Goal: Book appointment/travel/reservation

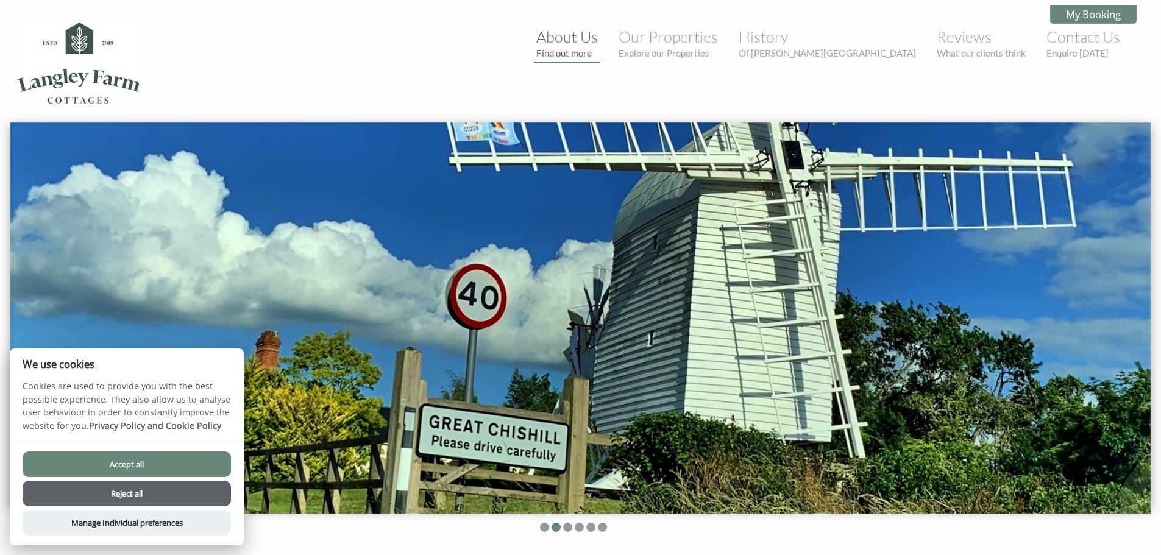
click at [598, 52] on small "Find out more" at bounding box center [567, 53] width 62 height 11
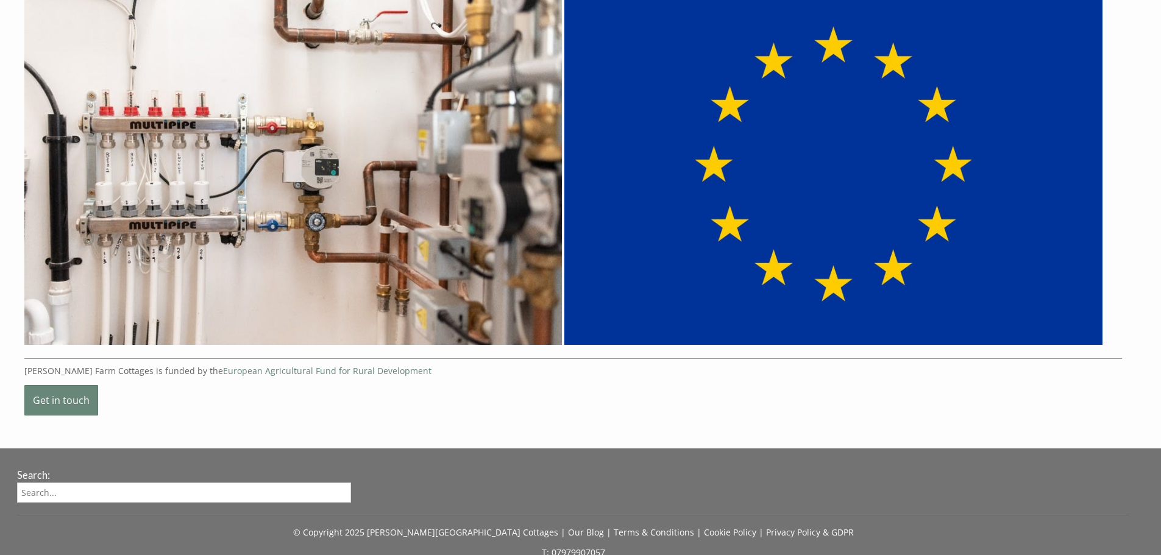
scroll to position [3669, 0]
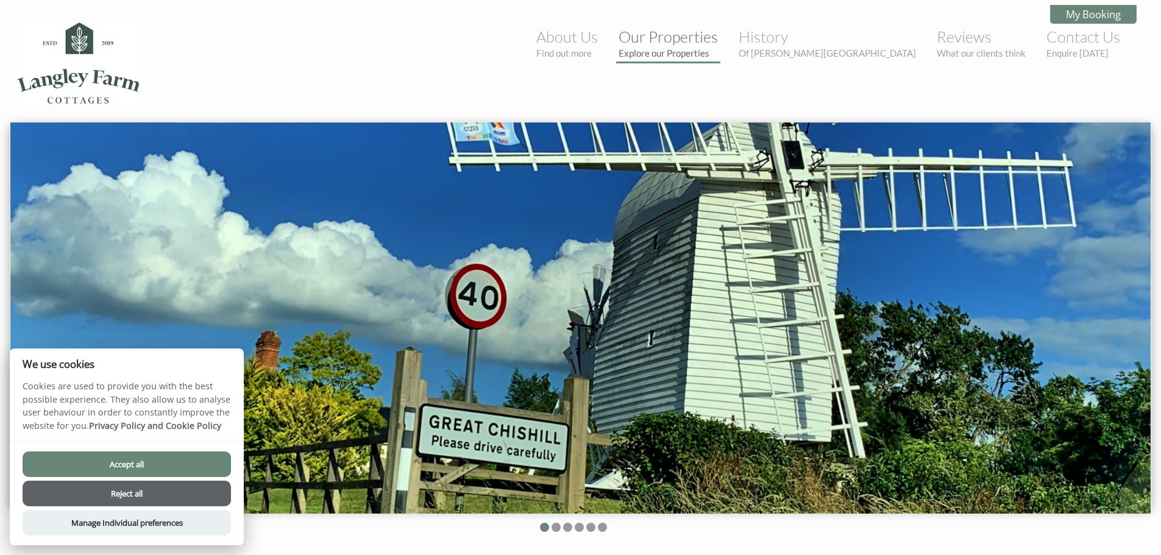
click at [718, 42] on link "Our Properties Explore our Properties" at bounding box center [667, 42] width 99 height 31
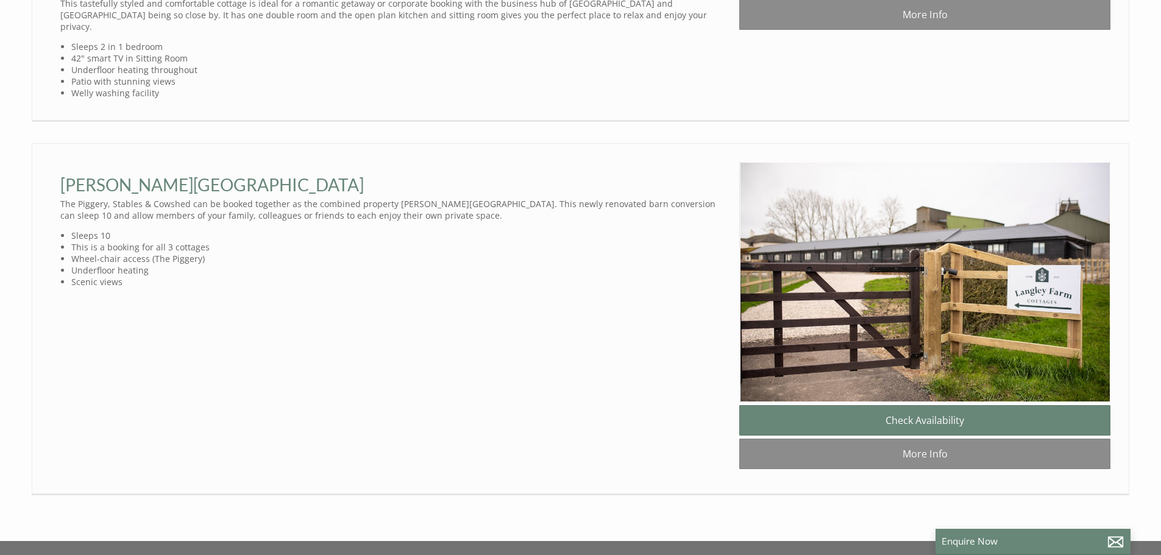
scroll to position [1172, 0]
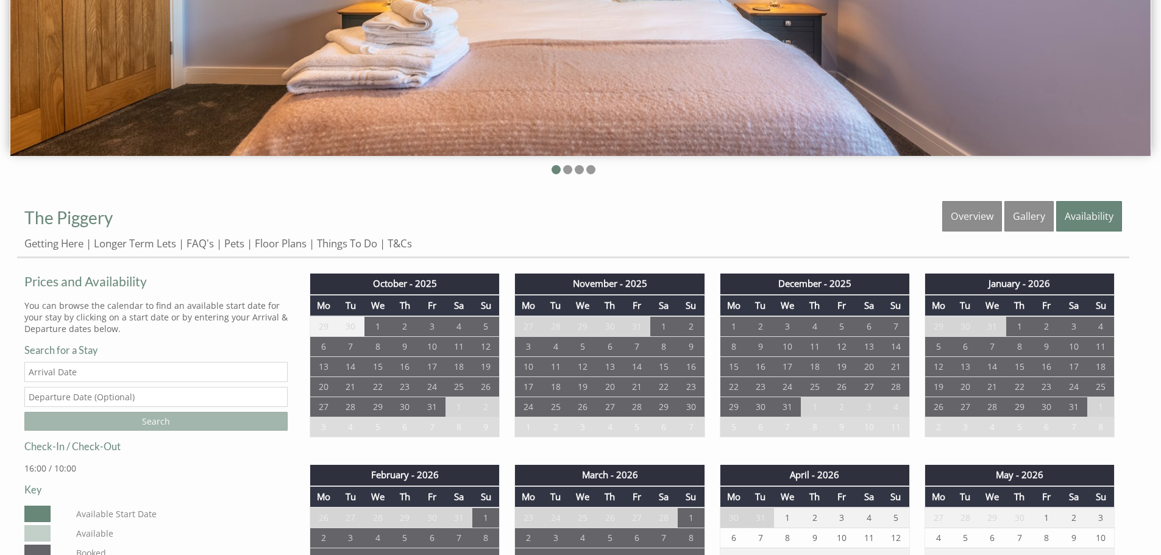
scroll to position [548, 0]
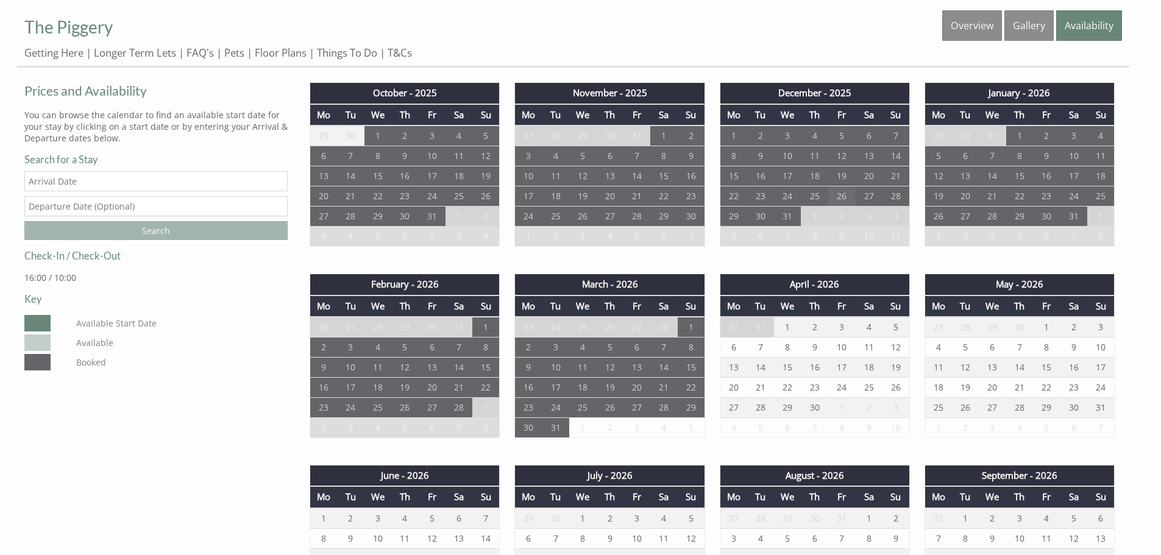
click at [842, 193] on td "26" at bounding box center [841, 196] width 27 height 20
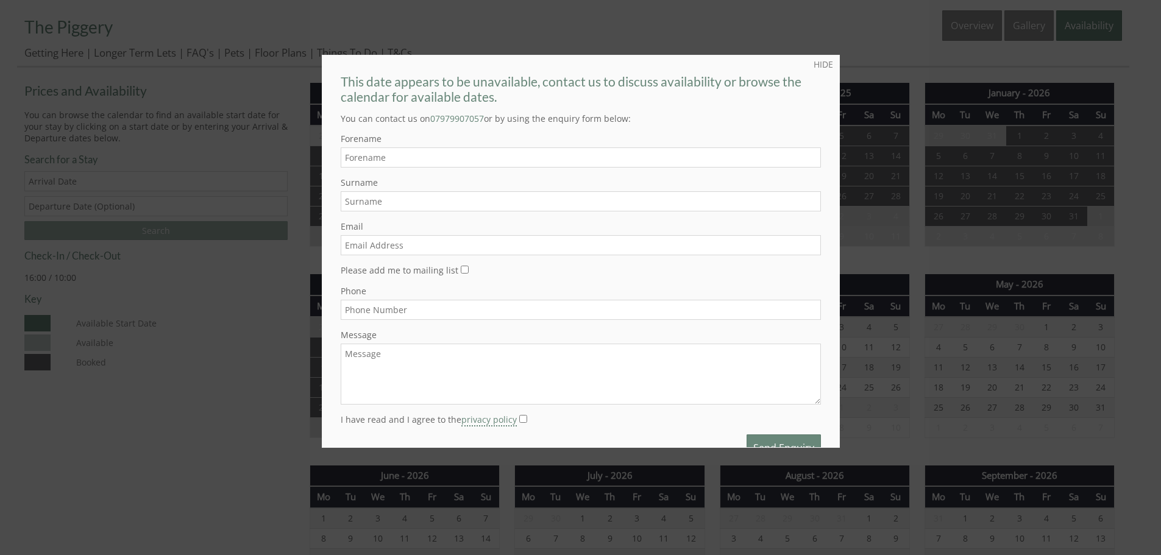
click at [813, 63] on link "HIDE" at bounding box center [822, 64] width 19 height 12
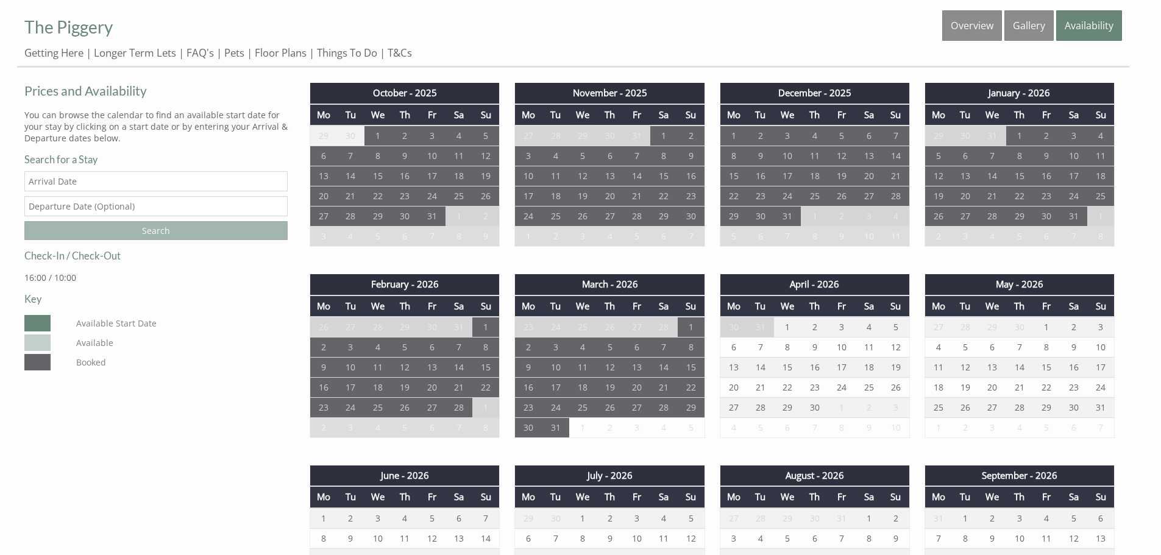
click at [594, 132] on td "29" at bounding box center [582, 136] width 27 height 21
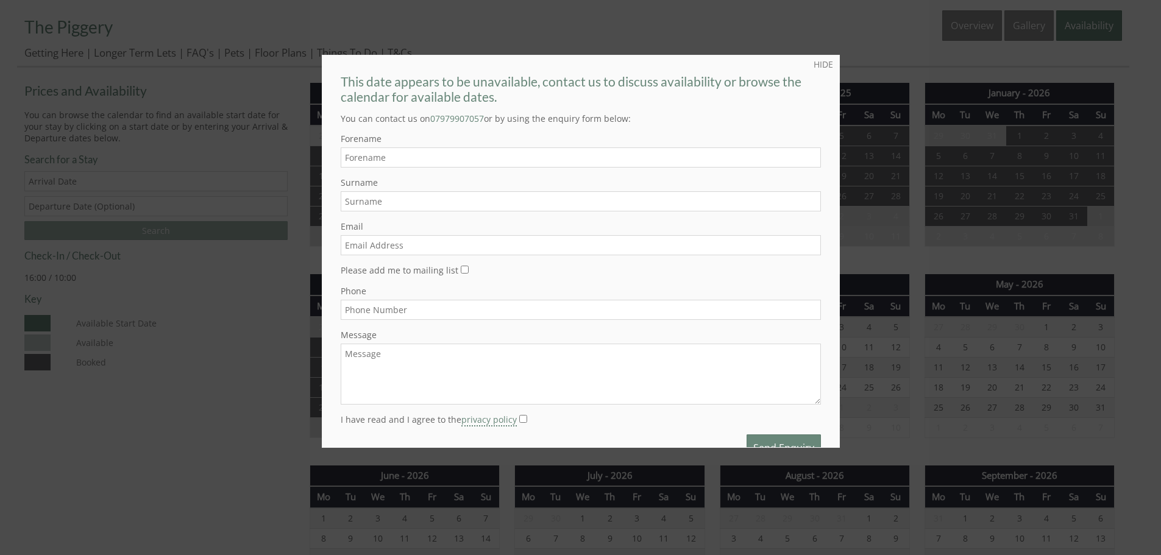
click at [817, 61] on link "HIDE" at bounding box center [822, 64] width 19 height 12
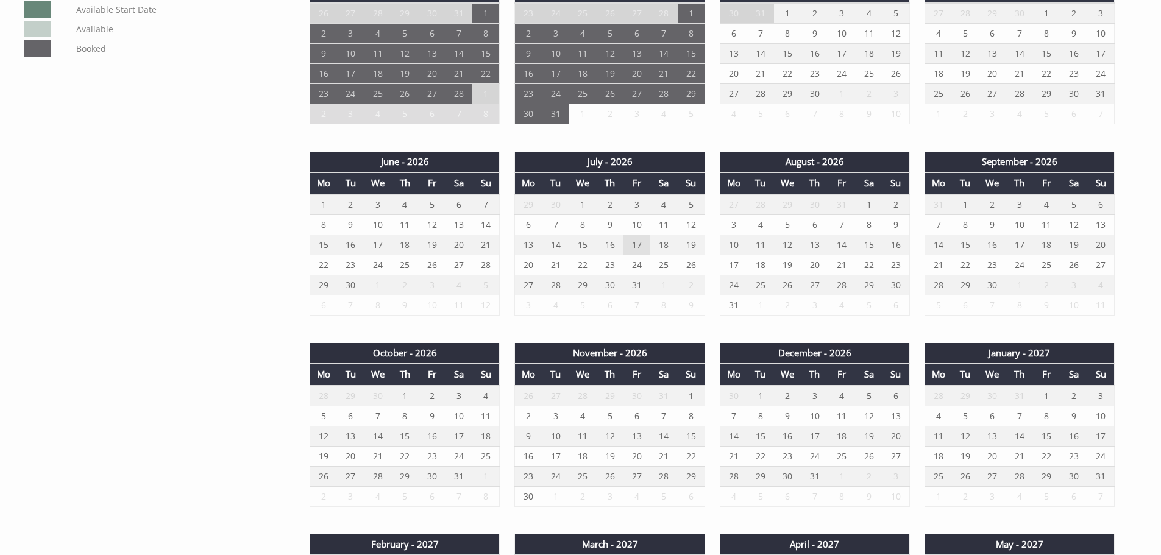
scroll to position [731, 0]
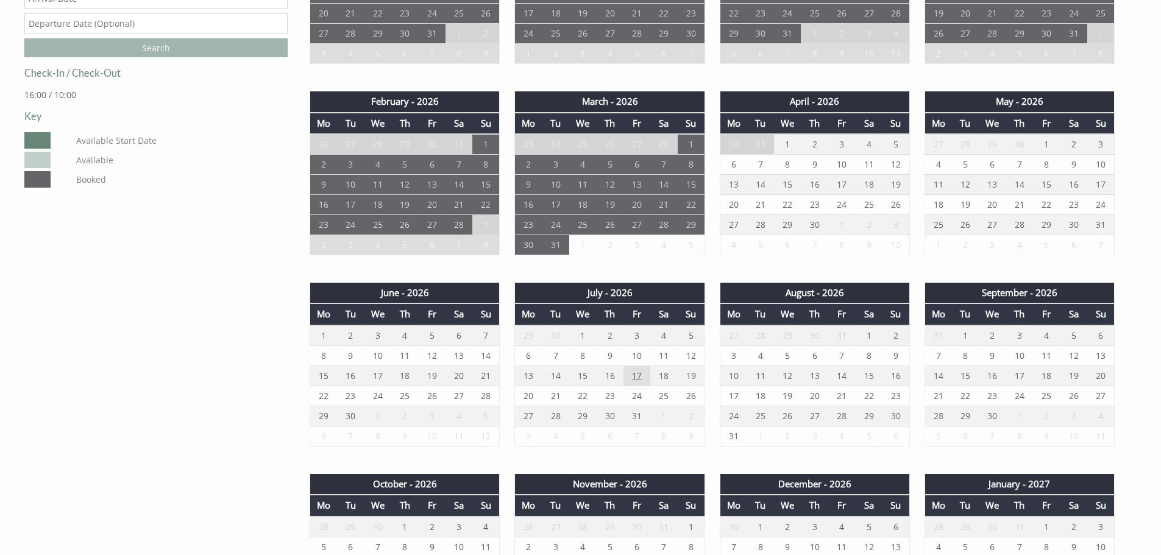
click at [631, 373] on td "17" at bounding box center [636, 376] width 27 height 20
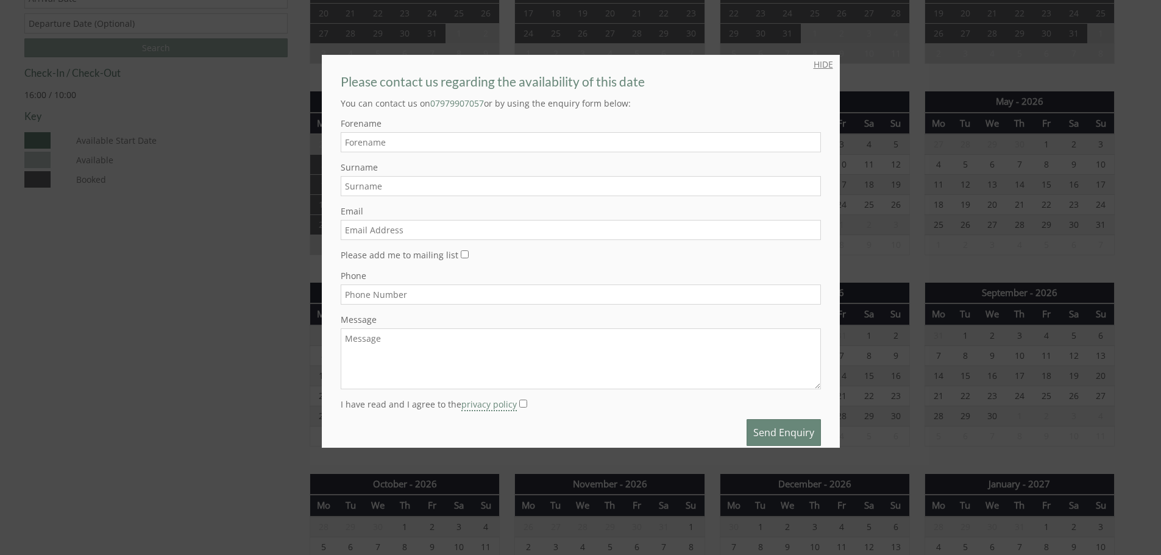
click at [823, 61] on link "HIDE" at bounding box center [822, 64] width 19 height 12
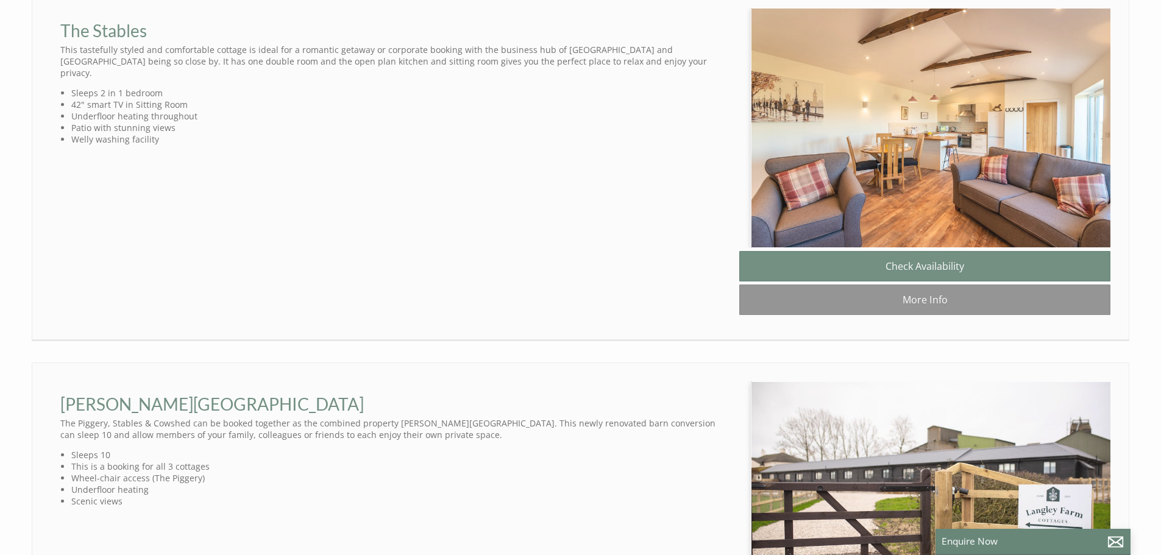
scroll to position [0, 11]
